Goal: Transaction & Acquisition: Purchase product/service

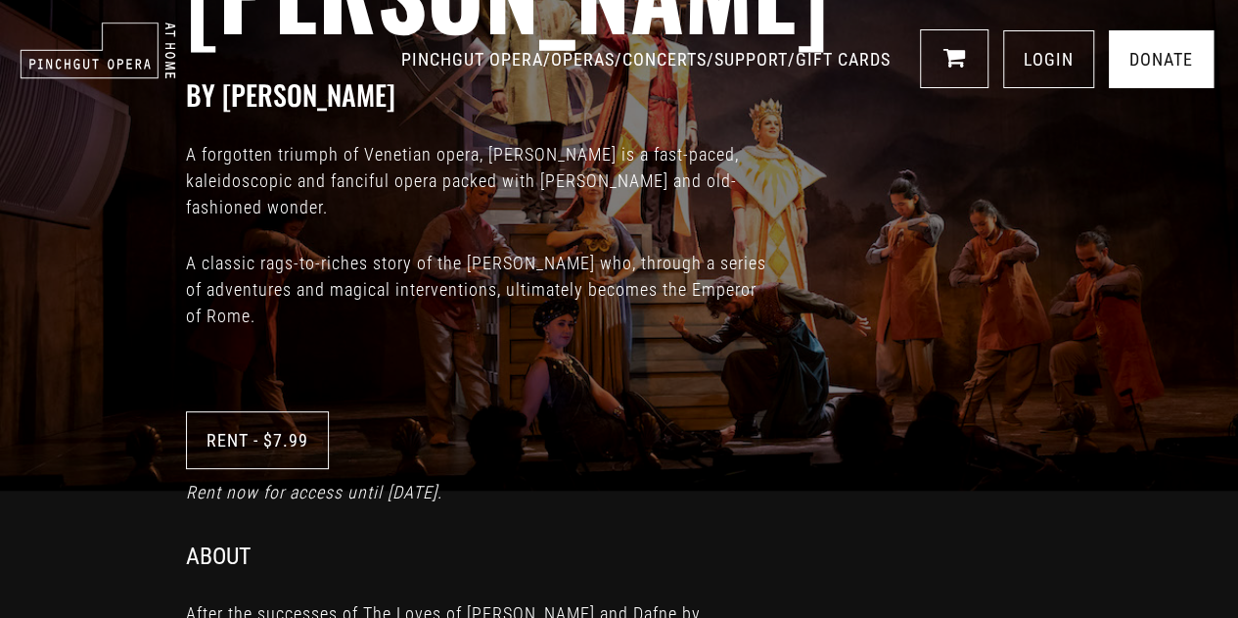
scroll to position [98, 0]
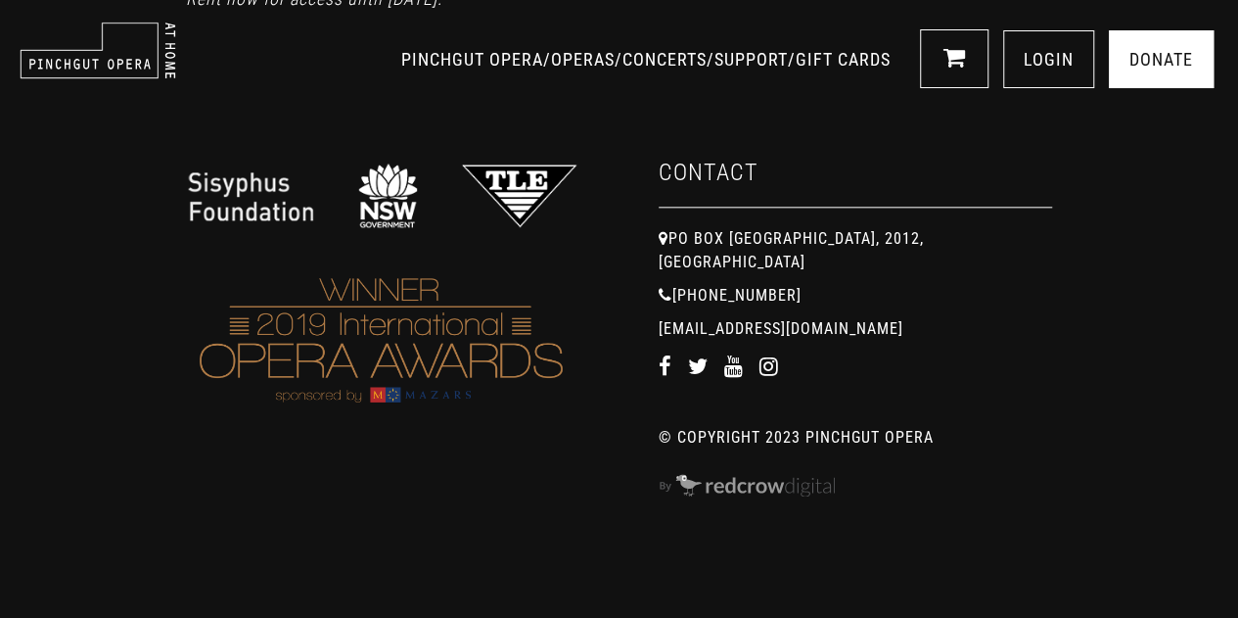
scroll to position [1047, 0]
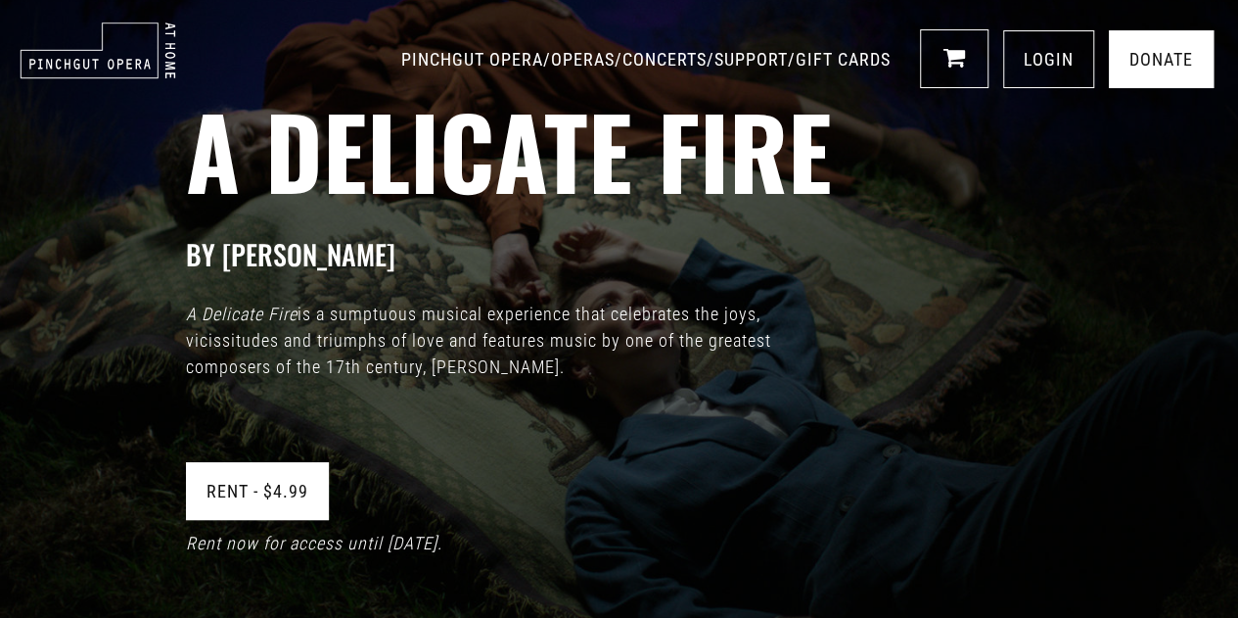
click at [264, 488] on link "Rent - $4.99" at bounding box center [257, 491] width 143 height 58
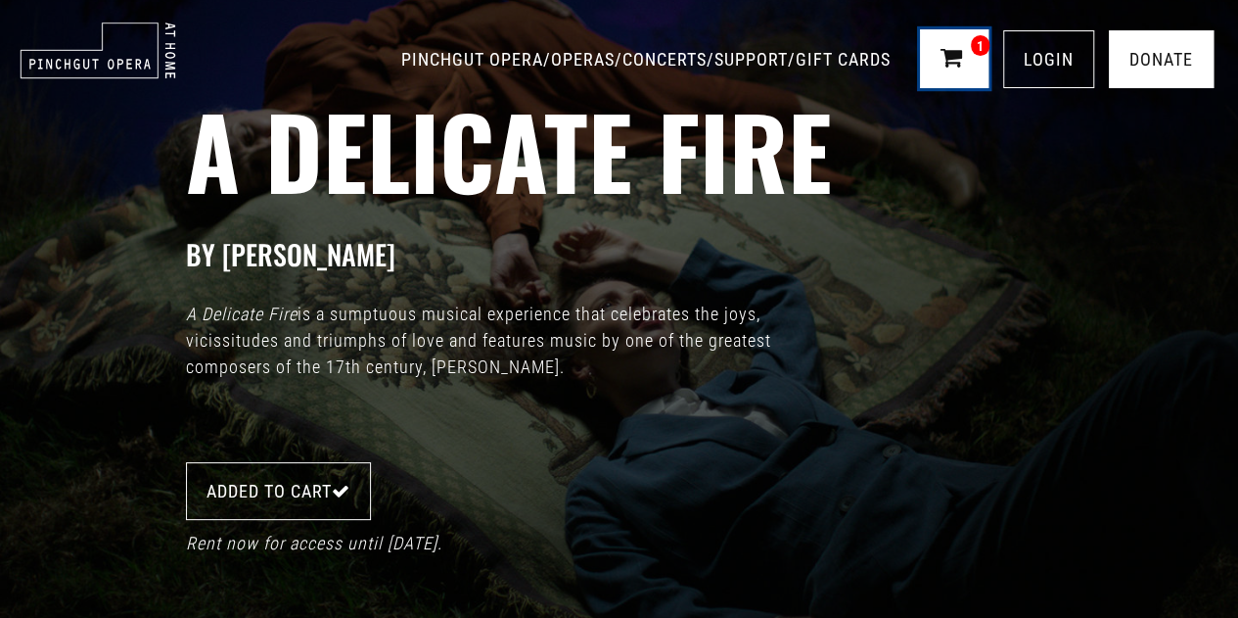
click at [947, 35] on link "1" at bounding box center [954, 58] width 69 height 59
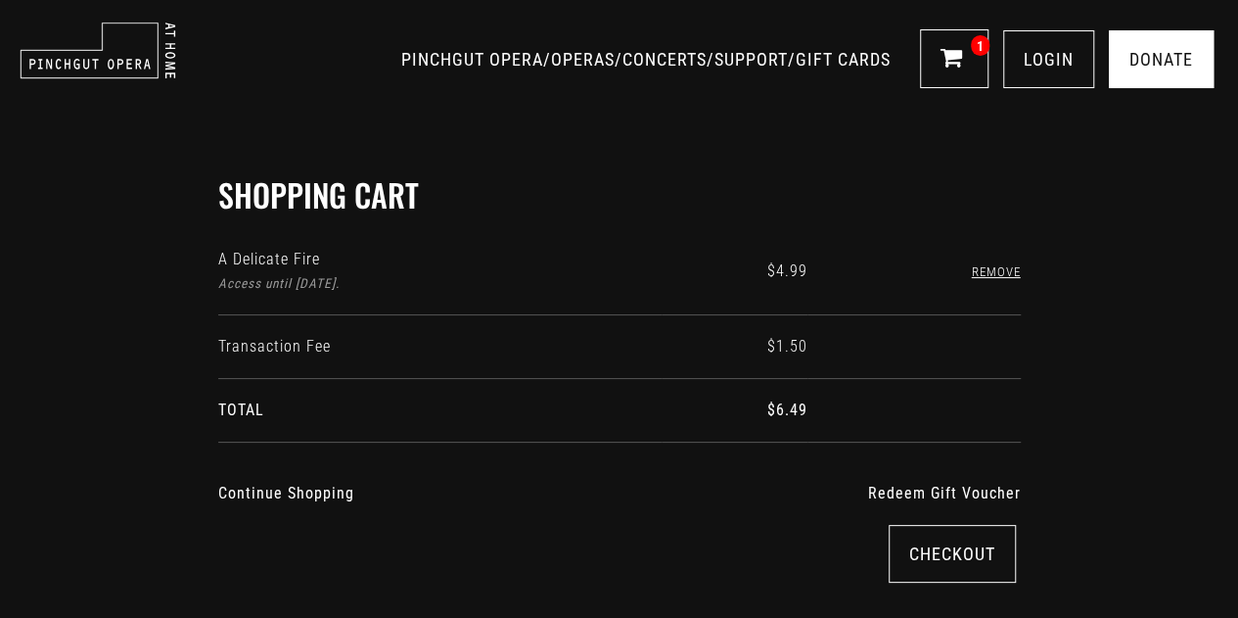
click at [989, 264] on link "Remove" at bounding box center [996, 271] width 49 height 15
